Goal: Register for event/course

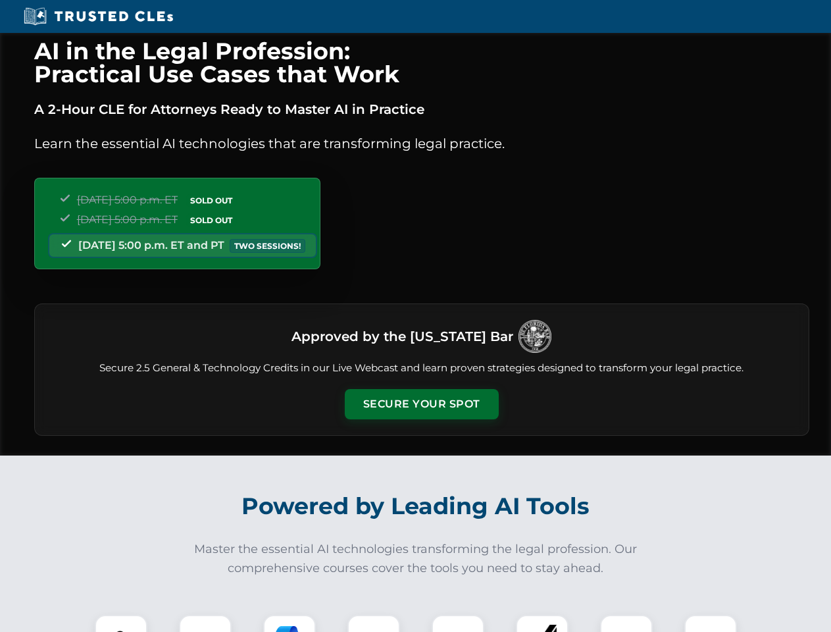
click at [421, 404] on button "Secure Your Spot" at bounding box center [422, 404] width 154 height 30
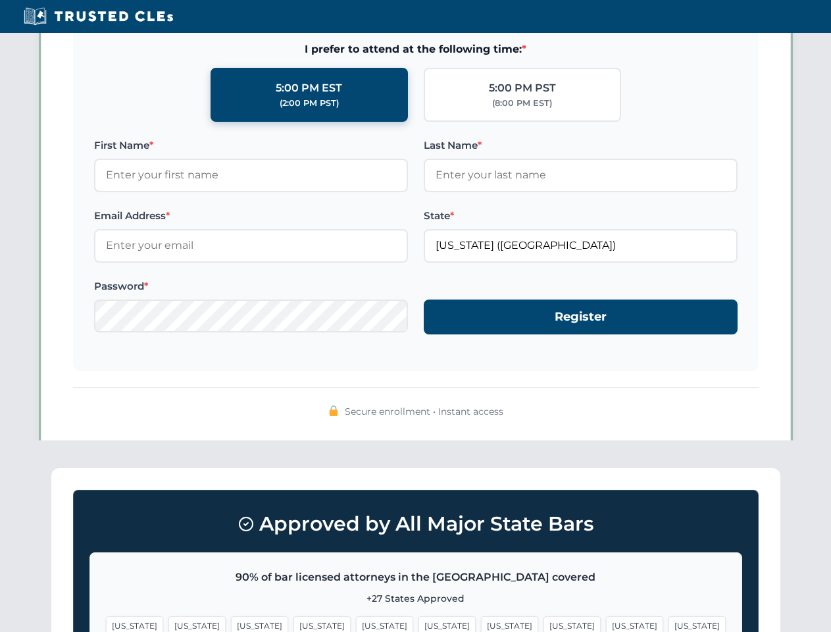
click at [481, 623] on span "[US_STATE]" at bounding box center [509, 625] width 57 height 19
click at [606, 623] on span "[US_STATE]" at bounding box center [634, 625] width 57 height 19
